Goal: Task Accomplishment & Management: Manage account settings

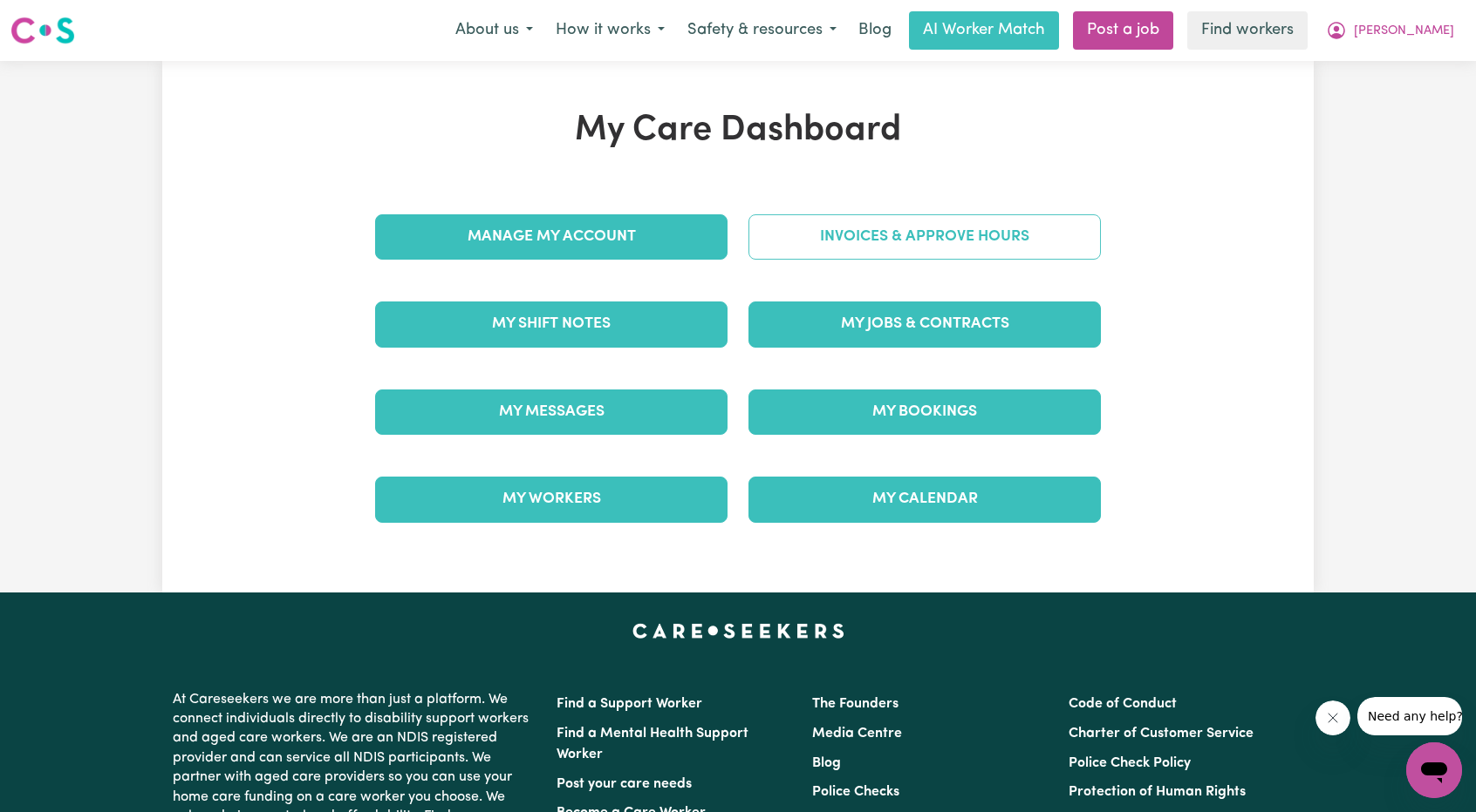
click at [846, 240] on link "Invoices & Approve Hours" at bounding box center [924, 238] width 352 height 46
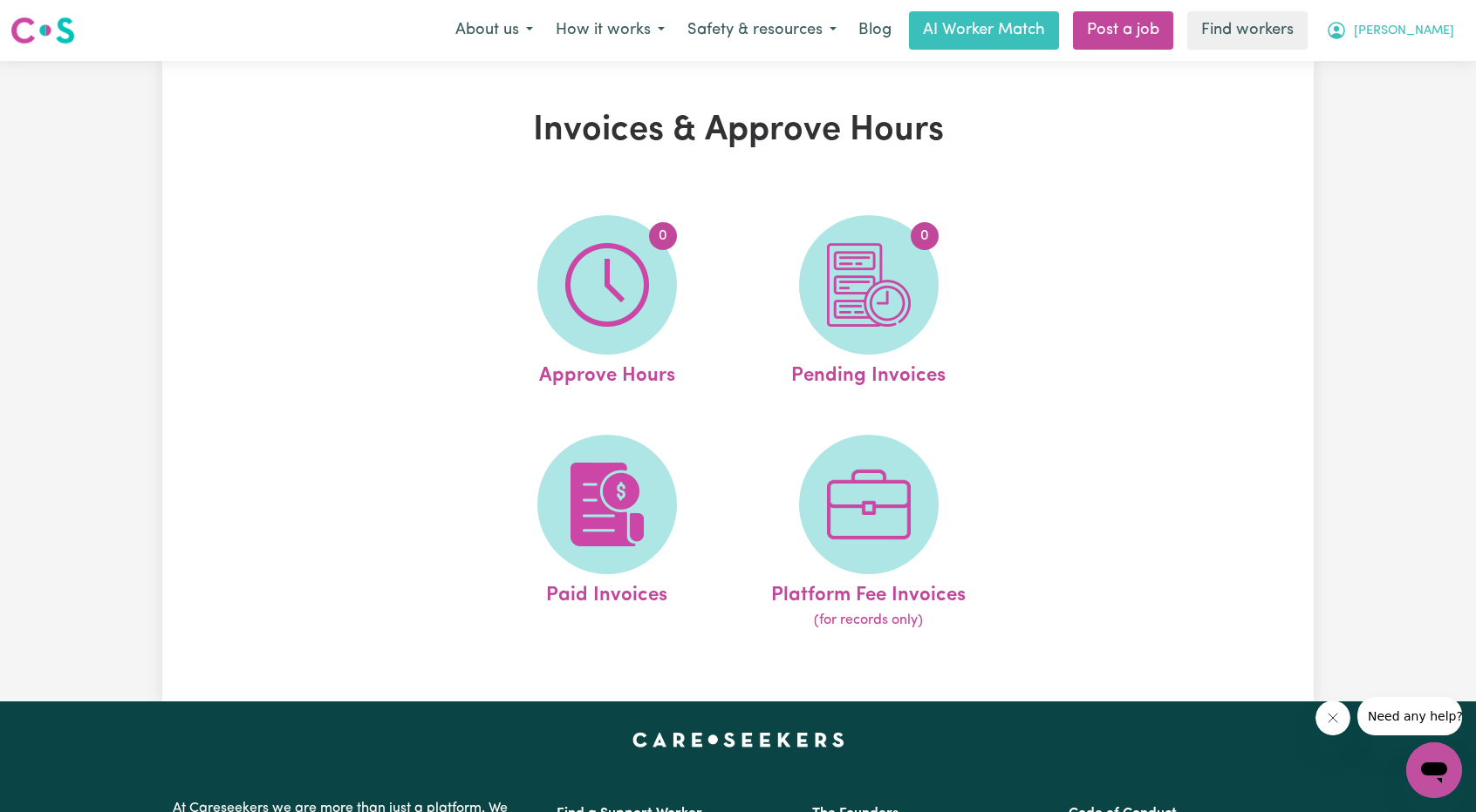
click at [1422, 29] on span "[PERSON_NAME]" at bounding box center [1403, 31] width 100 height 19
click at [1401, 63] on link "My Dashboard" at bounding box center [1395, 68] width 137 height 33
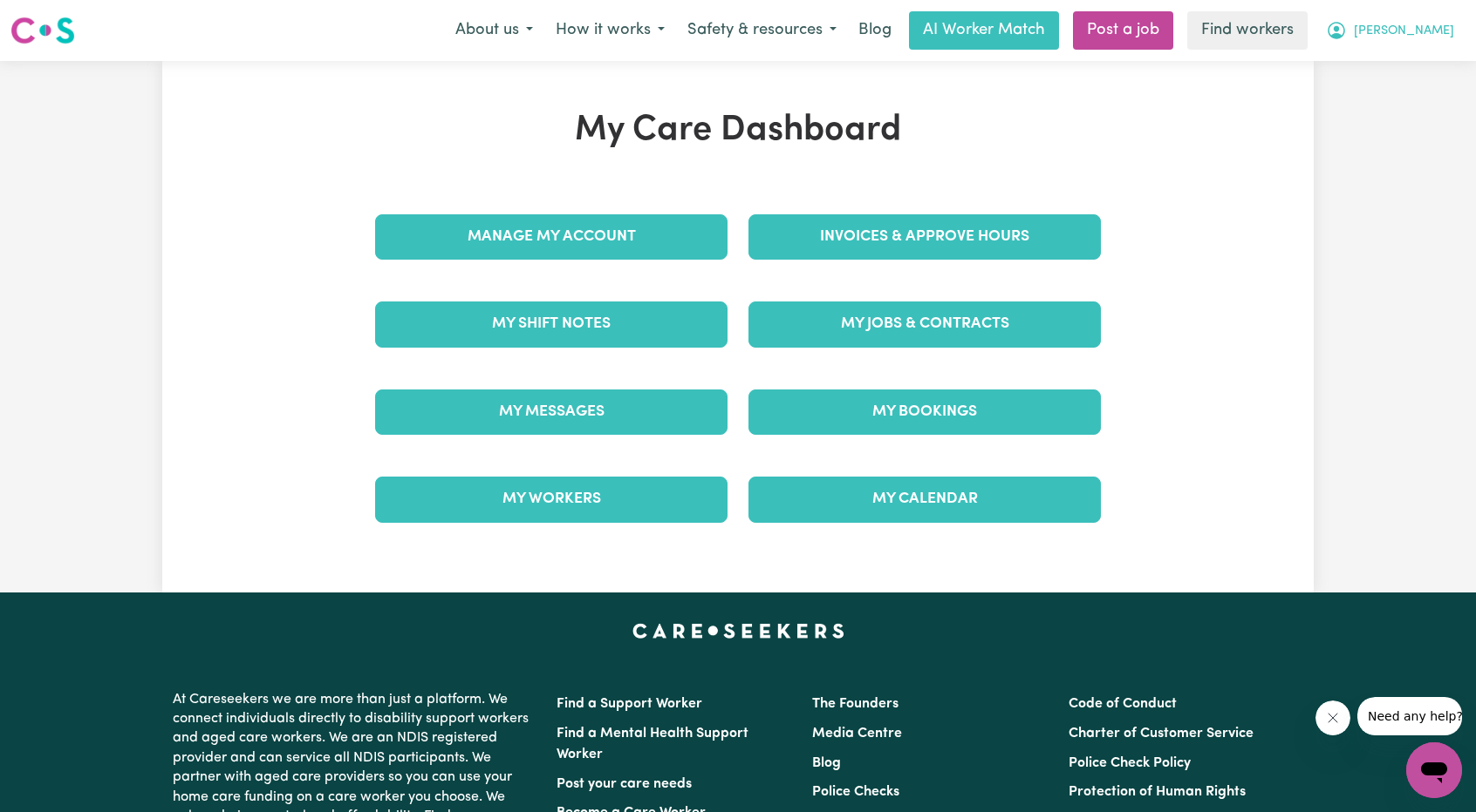
click at [1427, 29] on span "[PERSON_NAME]" at bounding box center [1403, 31] width 100 height 19
click at [1415, 97] on link "Logout" at bounding box center [1395, 100] width 137 height 33
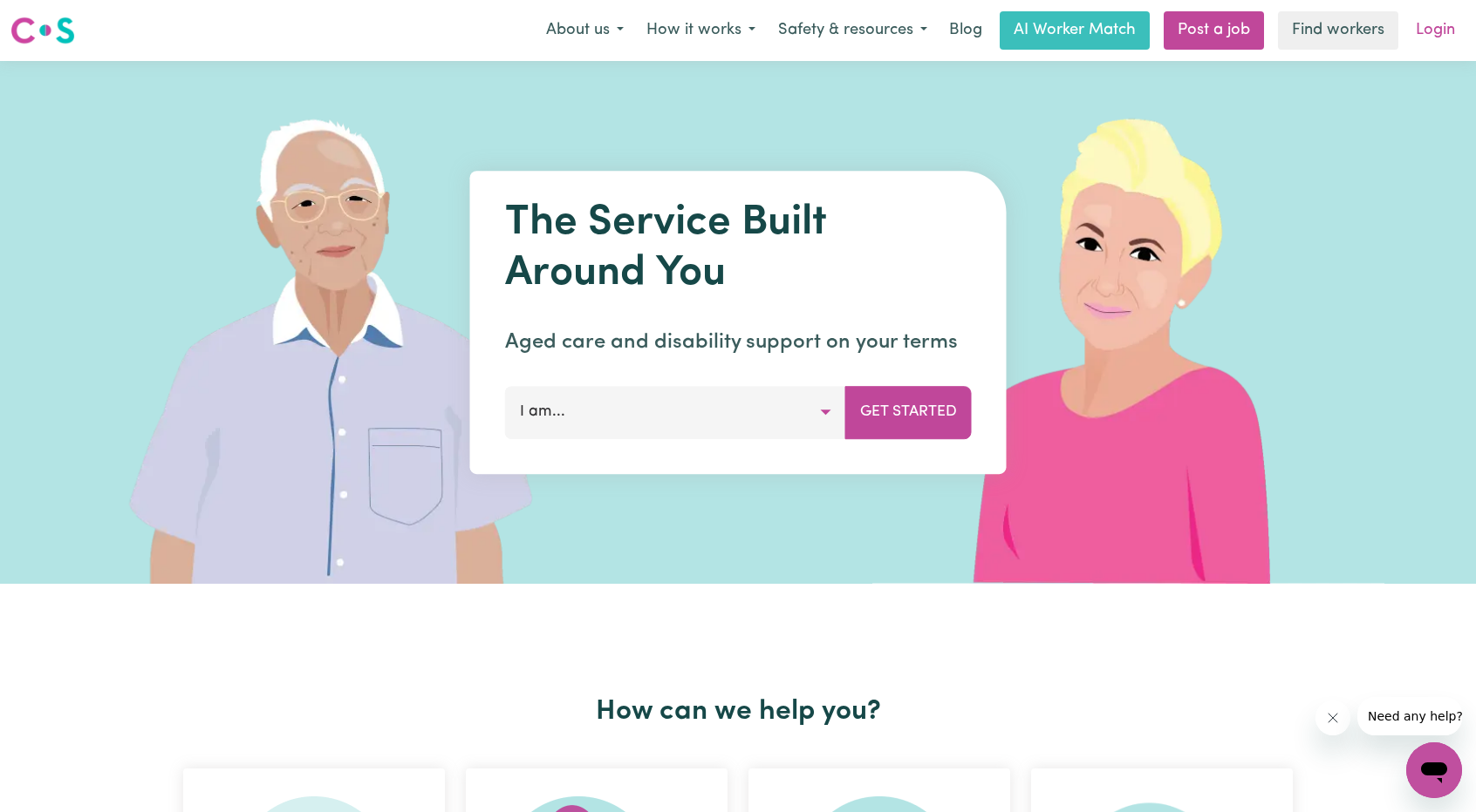
click at [1436, 33] on link "Login" at bounding box center [1435, 31] width 60 height 38
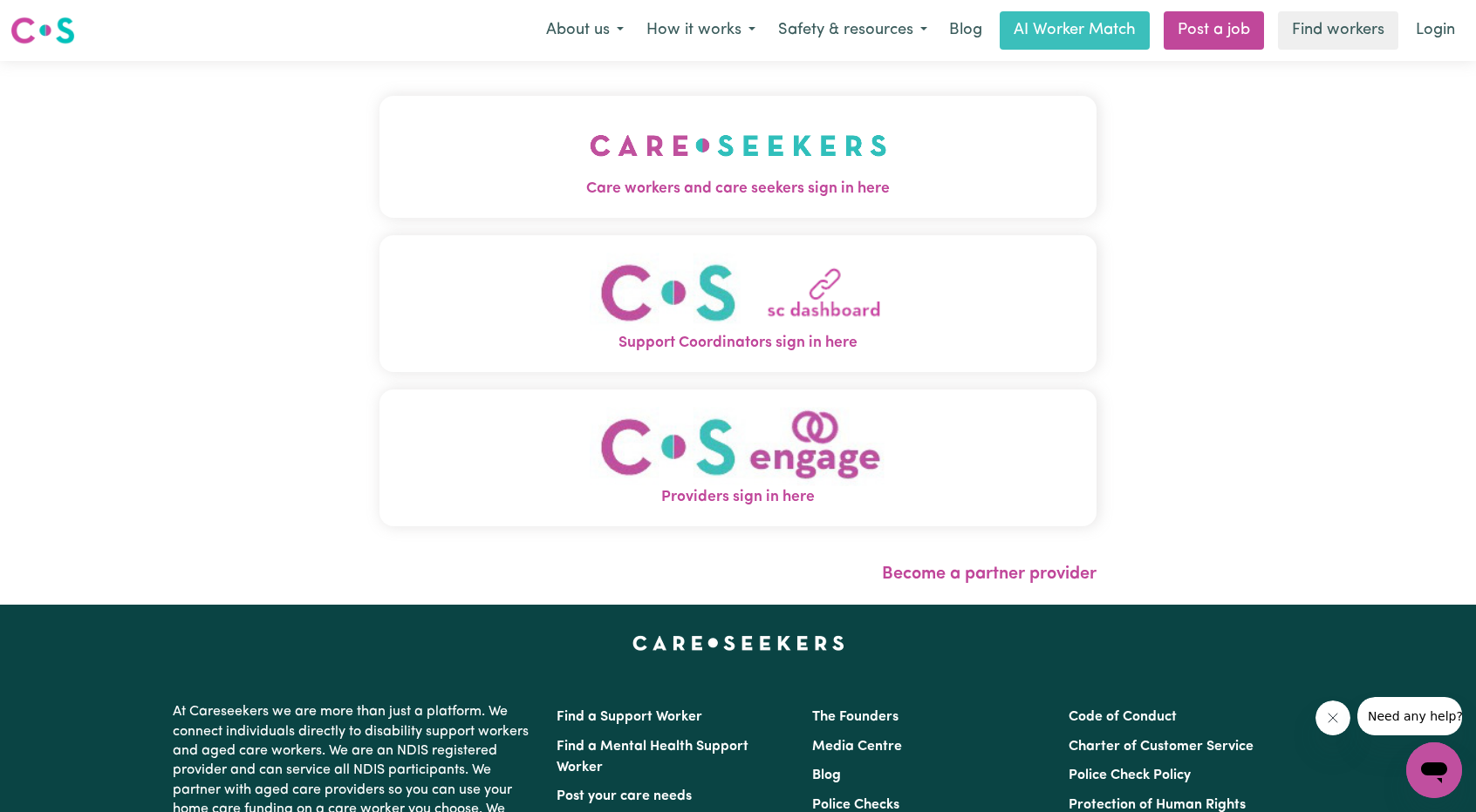
click at [849, 147] on img "Care workers and care seekers sign in here" at bounding box center [739, 146] width 298 height 65
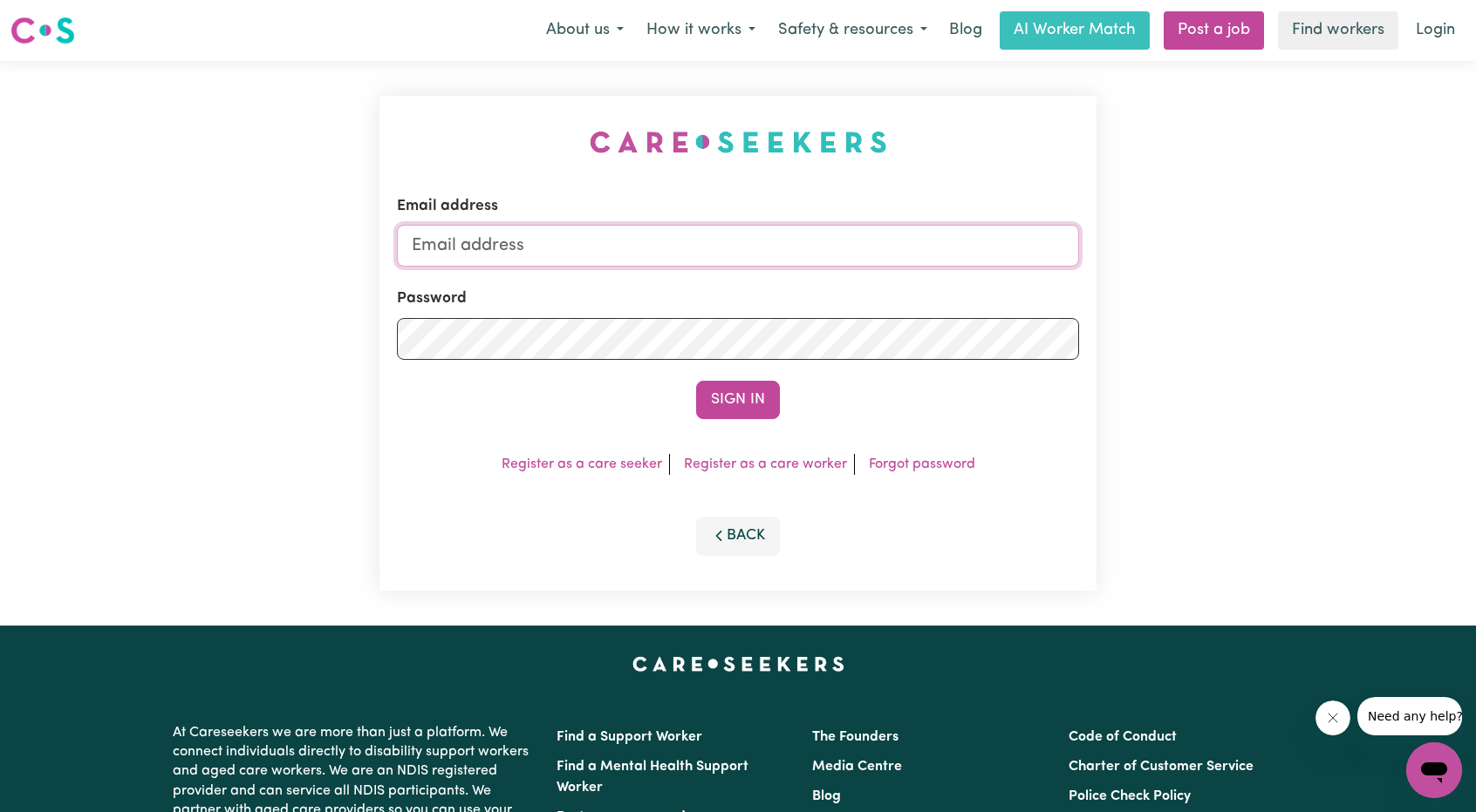
click at [759, 248] on input "Email address" at bounding box center [738, 246] width 682 height 42
drag, startPoint x: 498, startPoint y: 243, endPoint x: 940, endPoint y: 259, distance: 442.3
click at [940, 259] on input "[EMAIL_ADDRESS][PERSON_NAME][DOMAIN_NAME]" at bounding box center [738, 246] width 682 height 42
type input "[EMAIL_ADDRESS][DOMAIN_NAME]"
click at [732, 403] on button "Sign In" at bounding box center [738, 400] width 84 height 38
